Goal: Find specific page/section: Find specific page/section

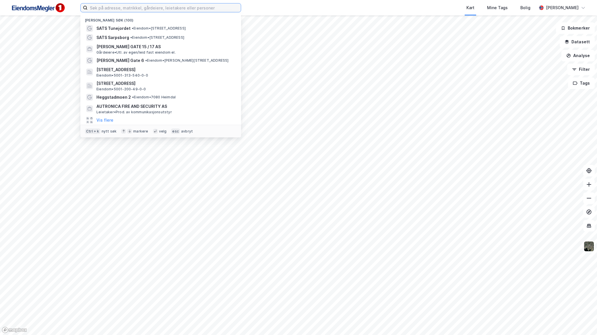
click at [140, 4] on input at bounding box center [164, 7] width 153 height 9
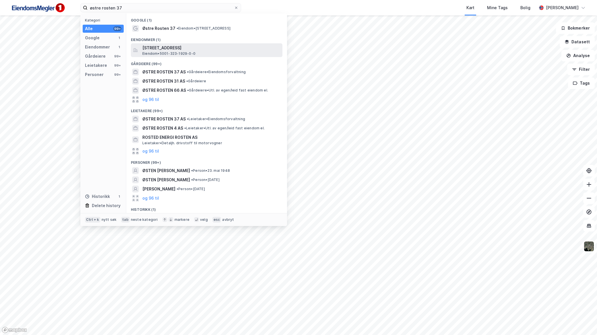
click at [184, 47] on span "[STREET_ADDRESS]" at bounding box center [211, 47] width 138 height 7
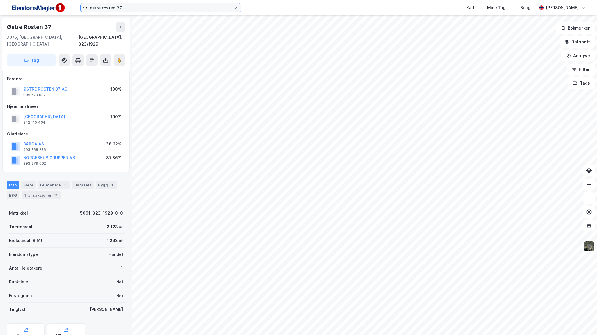
click at [141, 9] on input "østre rosten 37" at bounding box center [161, 7] width 146 height 9
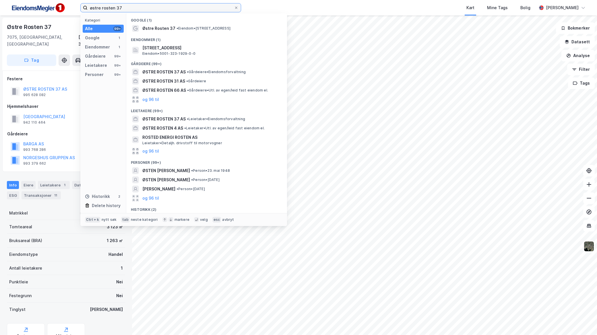
click at [141, 9] on input "østre rosten 37" at bounding box center [161, 7] width 146 height 9
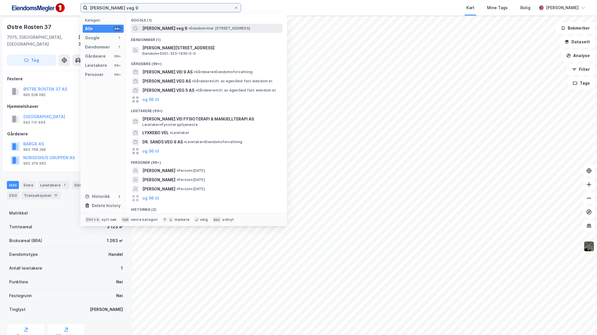
type input "[PERSON_NAME] veg 9"
click at [161, 27] on span "[PERSON_NAME] veg 9" at bounding box center [164, 28] width 45 height 7
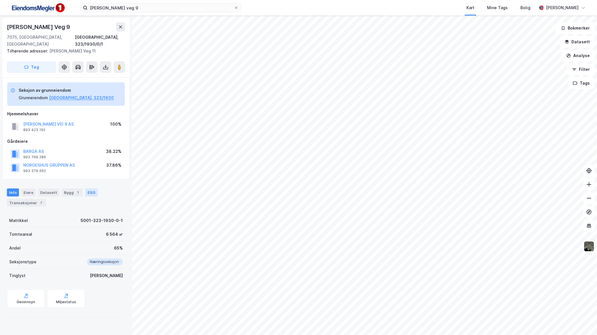
click at [86, 189] on div "ESG" at bounding box center [91, 193] width 12 height 8
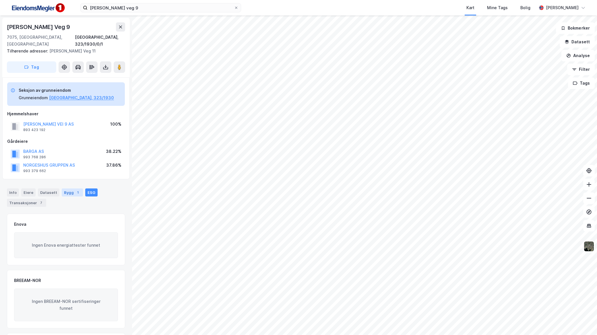
click at [62, 189] on div "Bygg 1" at bounding box center [72, 193] width 21 height 8
